Goal: Check status: Check status

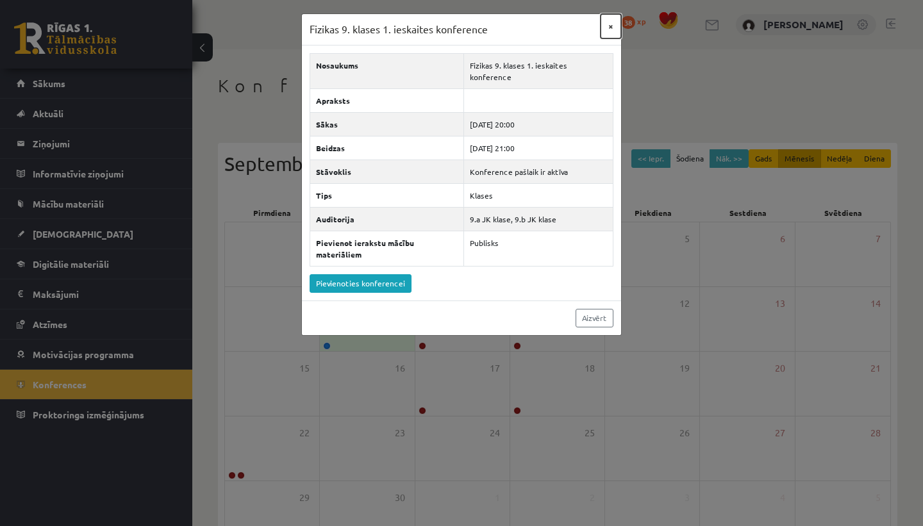
click at [613, 29] on button "×" at bounding box center [611, 26] width 21 height 24
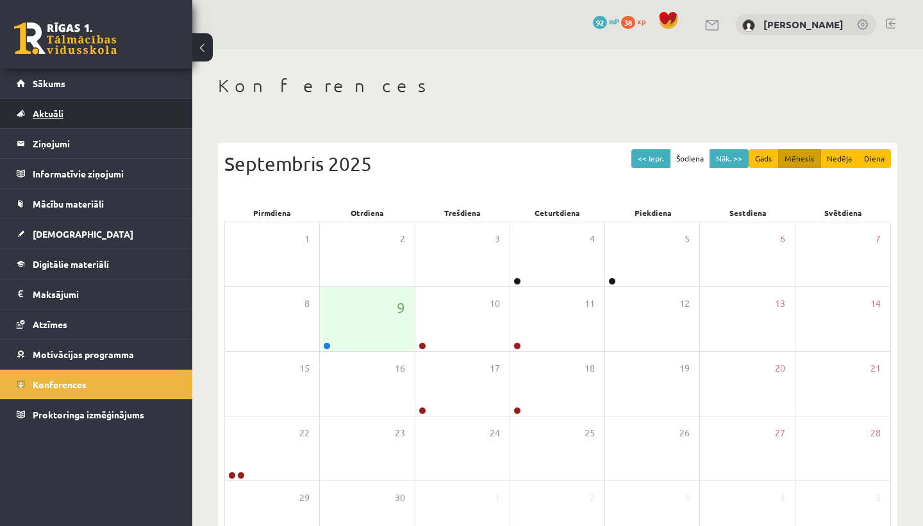
click at [119, 121] on link "Aktuāli" at bounding box center [97, 113] width 160 height 29
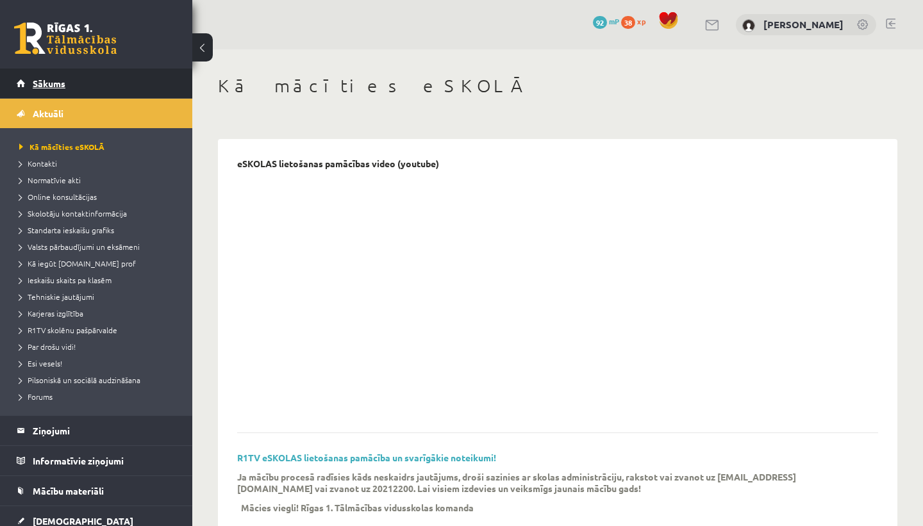
click at [111, 78] on link "Sākums" at bounding box center [97, 83] width 160 height 29
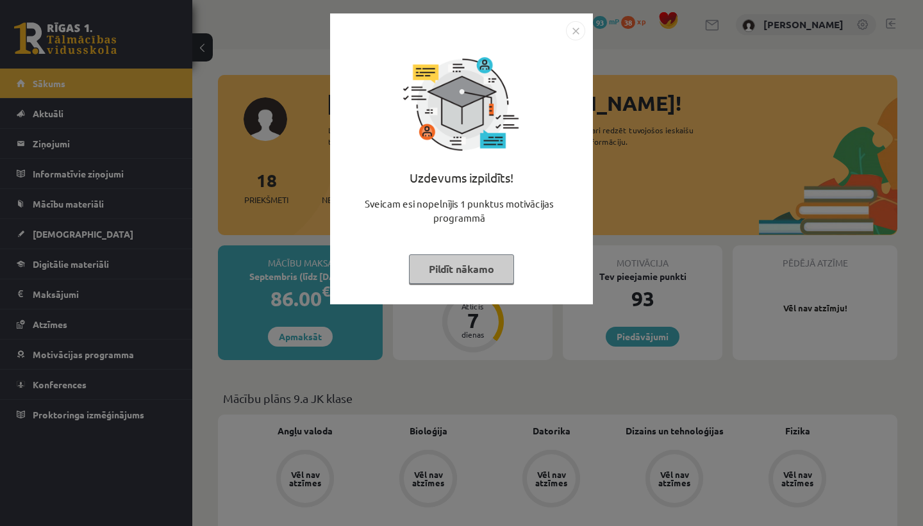
click at [574, 29] on img "Close" at bounding box center [575, 30] width 19 height 19
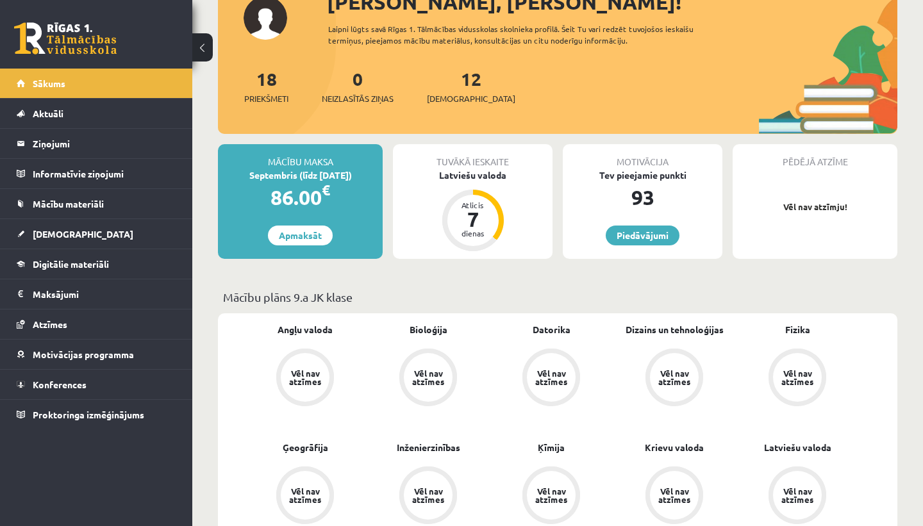
scroll to position [103, 0]
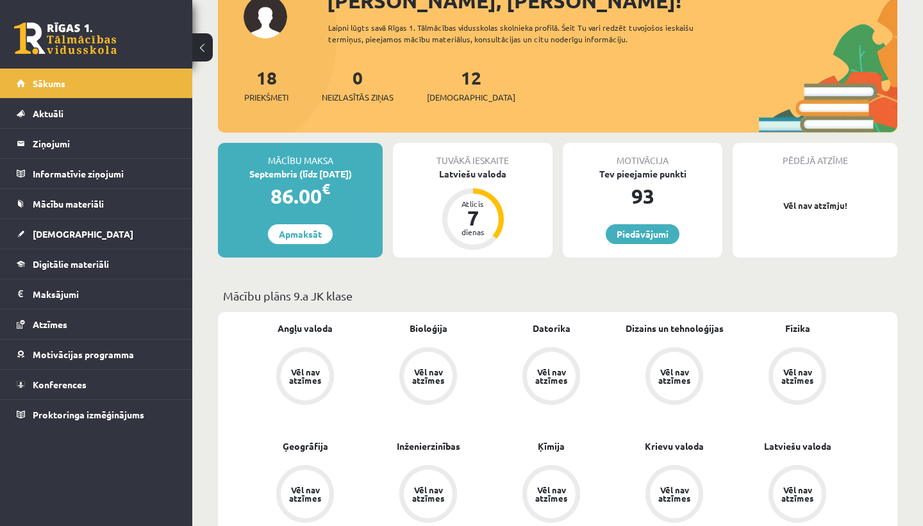
click at [798, 365] on div "Vēl nav atzīmes" at bounding box center [797, 376] width 49 height 49
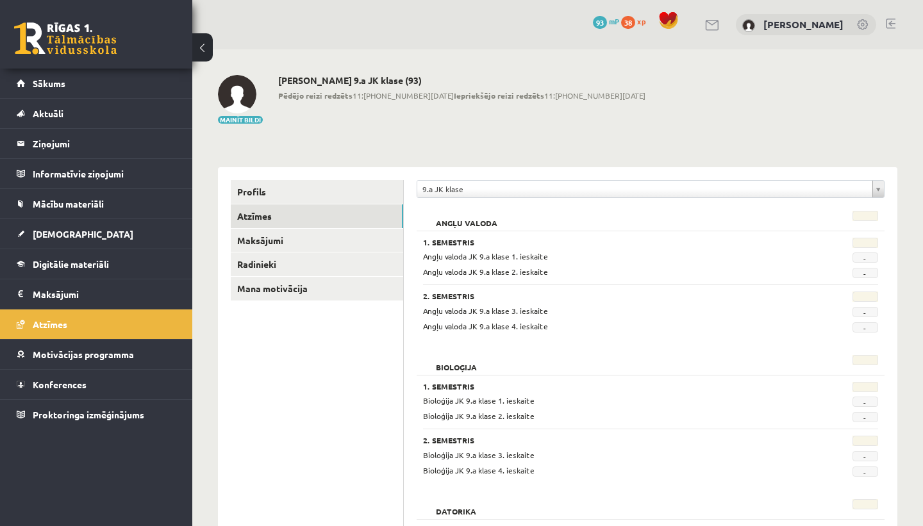
click at [870, 239] on input "text" at bounding box center [866, 243] width 26 height 10
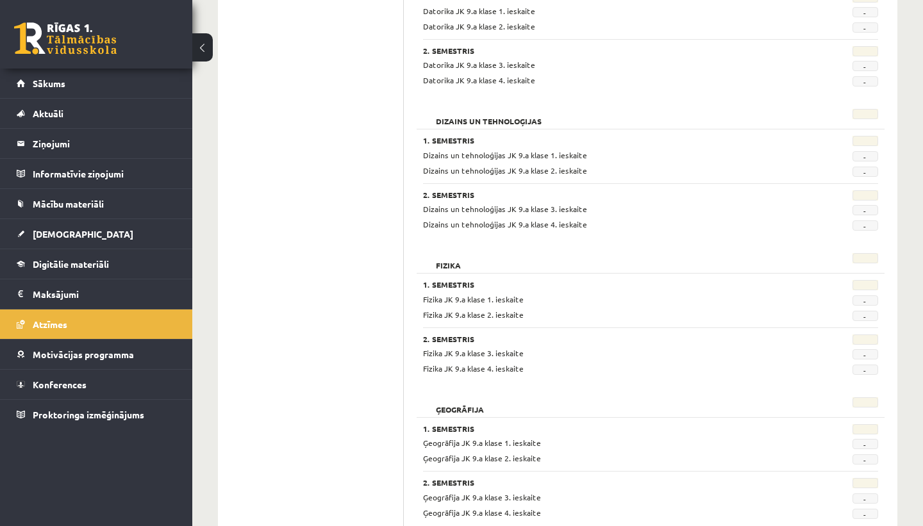
scroll to position [535, 0]
click at [870, 308] on div "-" at bounding box center [848, 314] width 79 height 12
click at [868, 298] on span "-" at bounding box center [866, 299] width 26 height 10
click at [512, 295] on span "Fizika JK 9.a klase 1. ieskaite" at bounding box center [473, 298] width 101 height 10
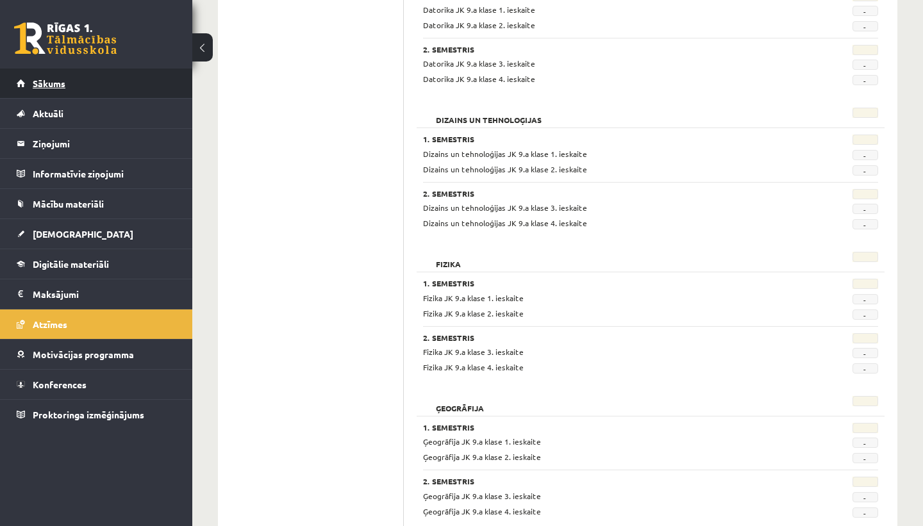
click at [98, 79] on link "Sākums" at bounding box center [97, 83] width 160 height 29
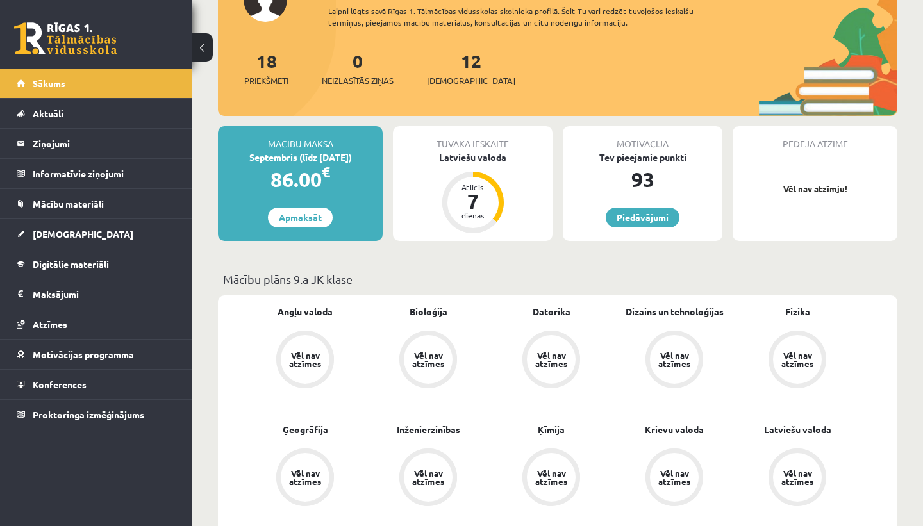
scroll to position [121, 0]
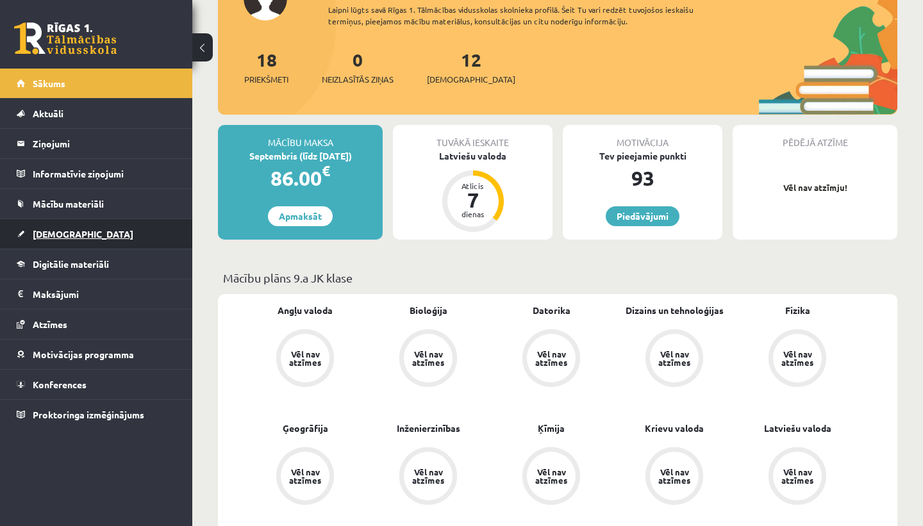
click at [107, 242] on link "[DEMOGRAPHIC_DATA]" at bounding box center [97, 233] width 160 height 29
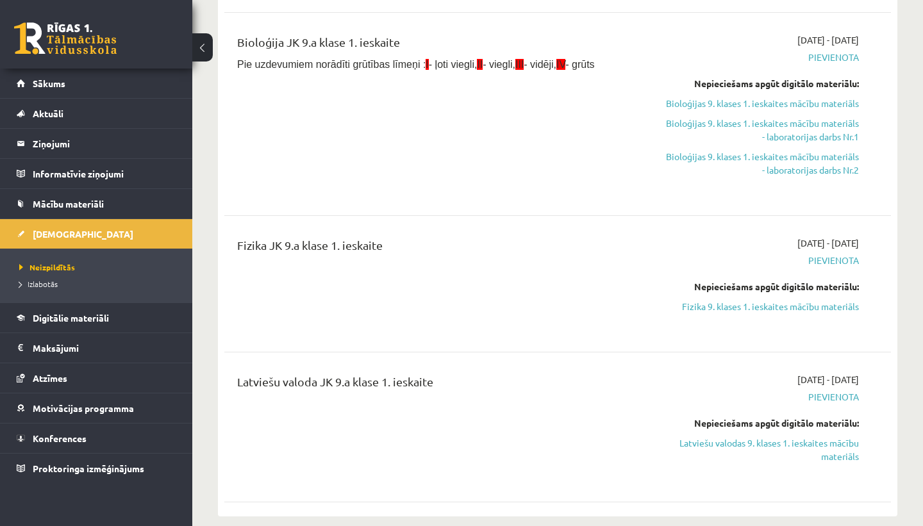
scroll to position [303, 0]
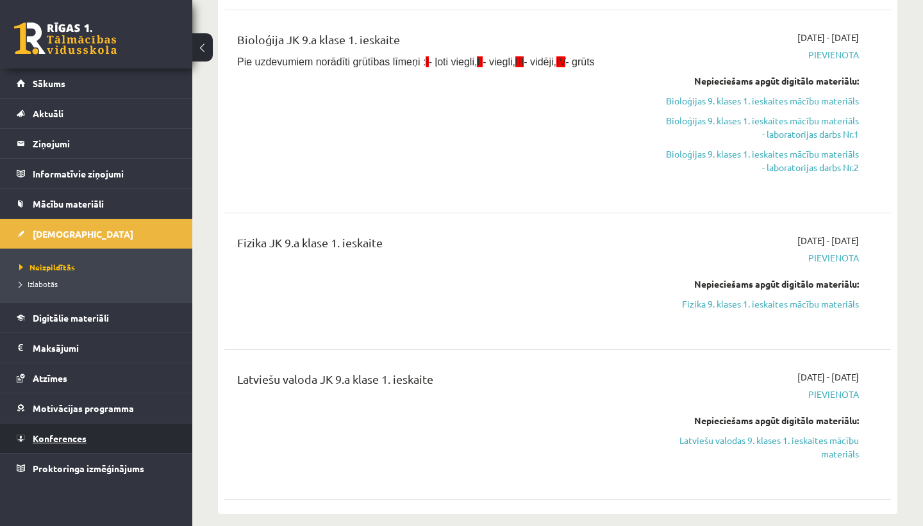
click at [50, 440] on span "Konferences" at bounding box center [60, 439] width 54 height 12
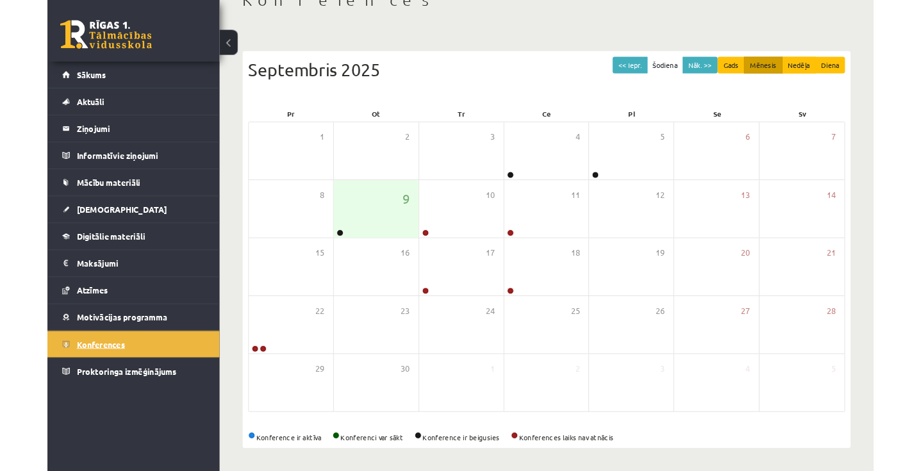
scroll to position [87, 0]
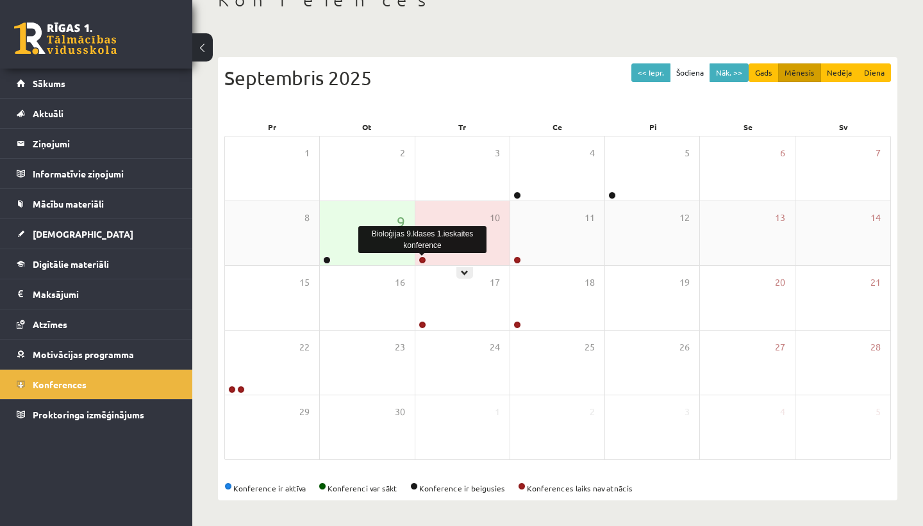
click at [422, 262] on link at bounding box center [423, 261] width 8 height 8
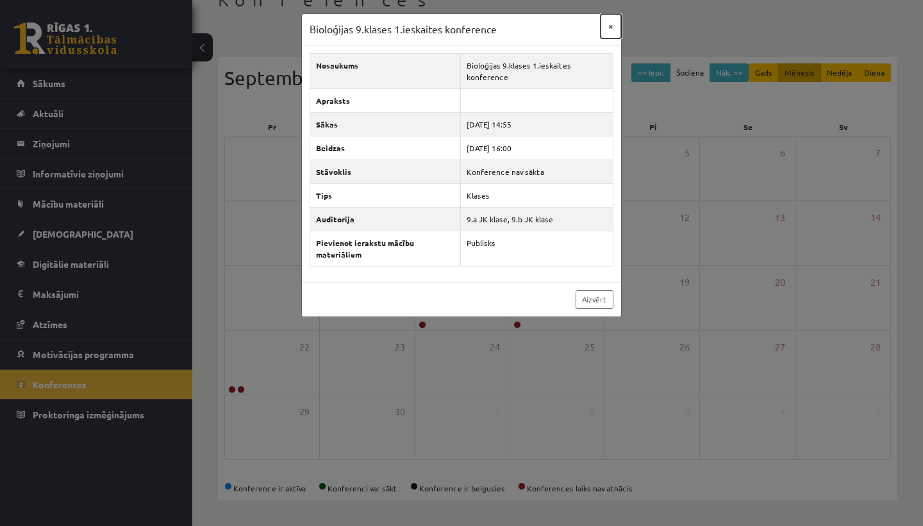
click at [609, 25] on button "×" at bounding box center [611, 26] width 21 height 24
